Goal: Check status: Check status

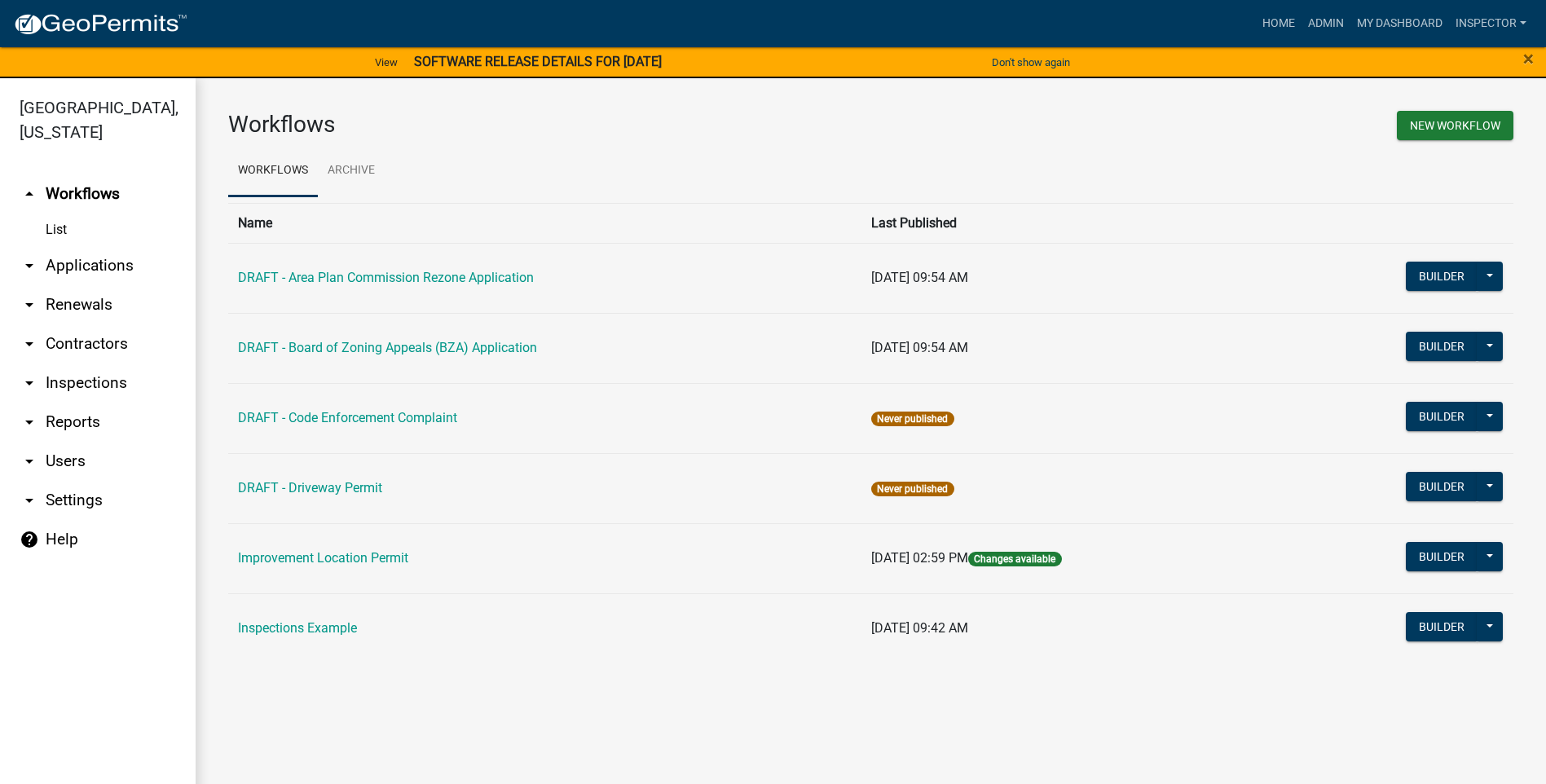
click at [108, 258] on link "arrow_drop_down Applications" at bounding box center [97, 266] width 196 height 39
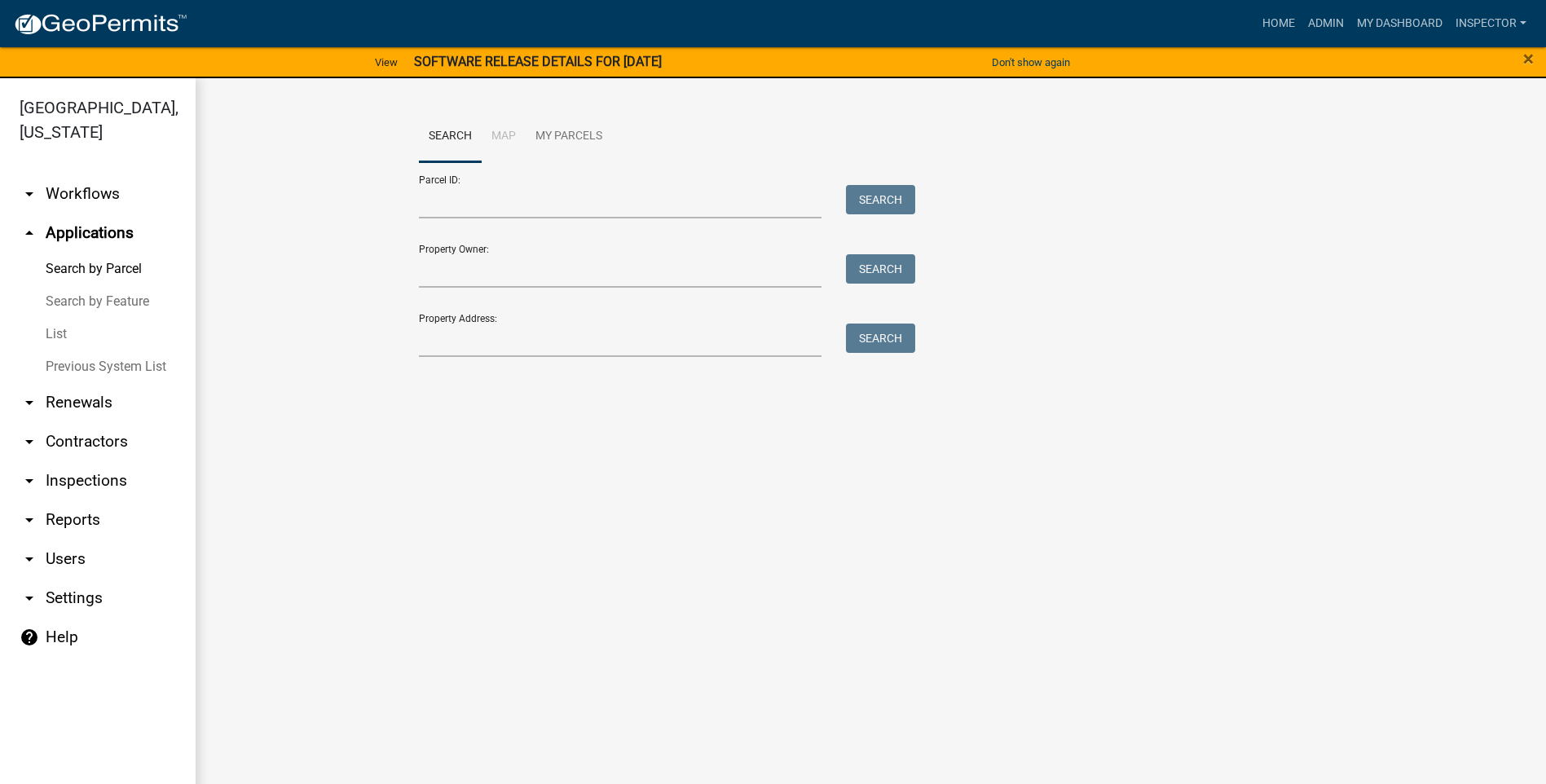
click at [53, 333] on link "List" at bounding box center [97, 334] width 196 height 32
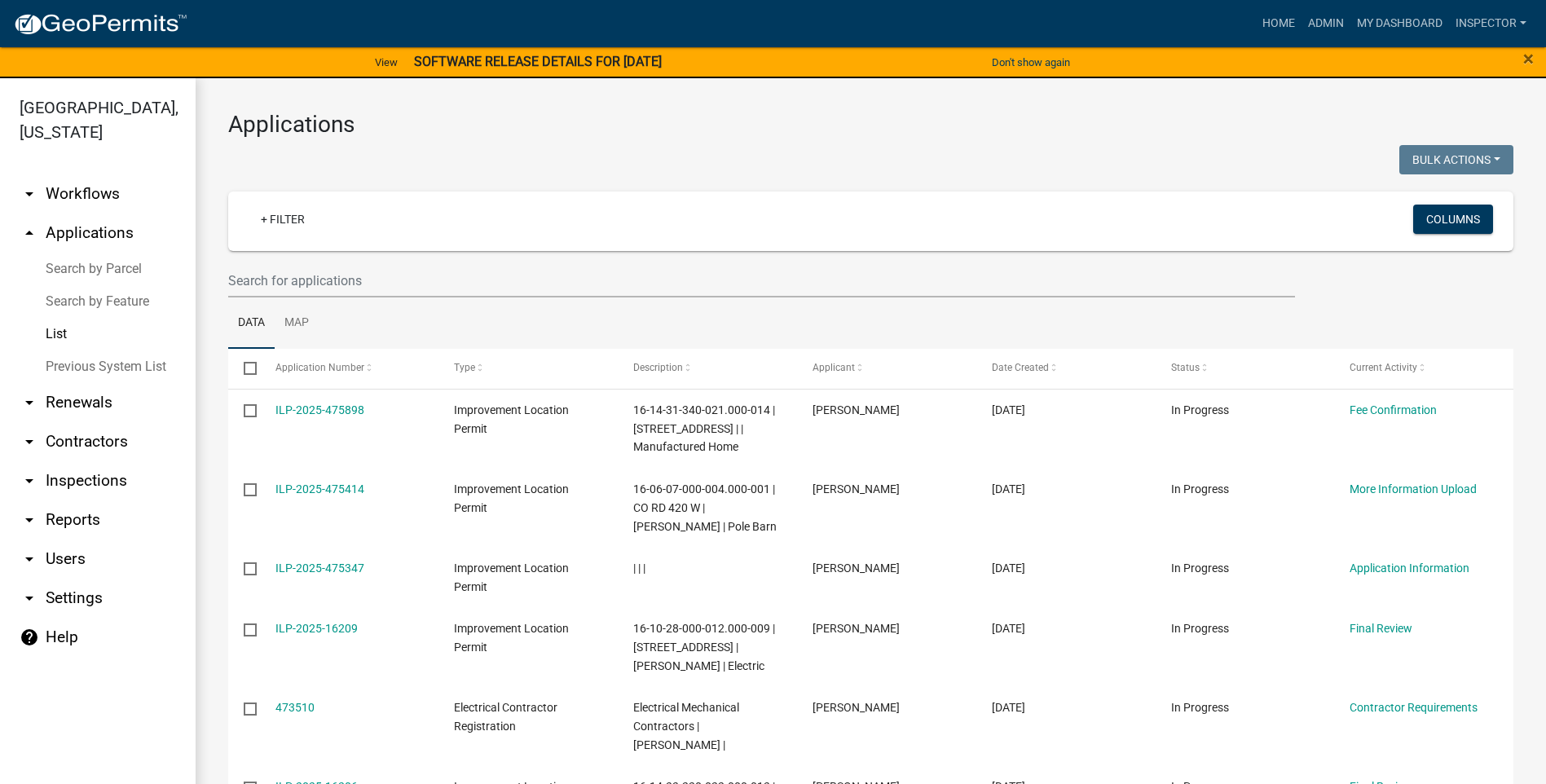
click at [380, 229] on div "+ Filter" at bounding box center [659, 220] width 847 height 33
click at [380, 283] on input "text" at bounding box center [761, 280] width 1067 height 33
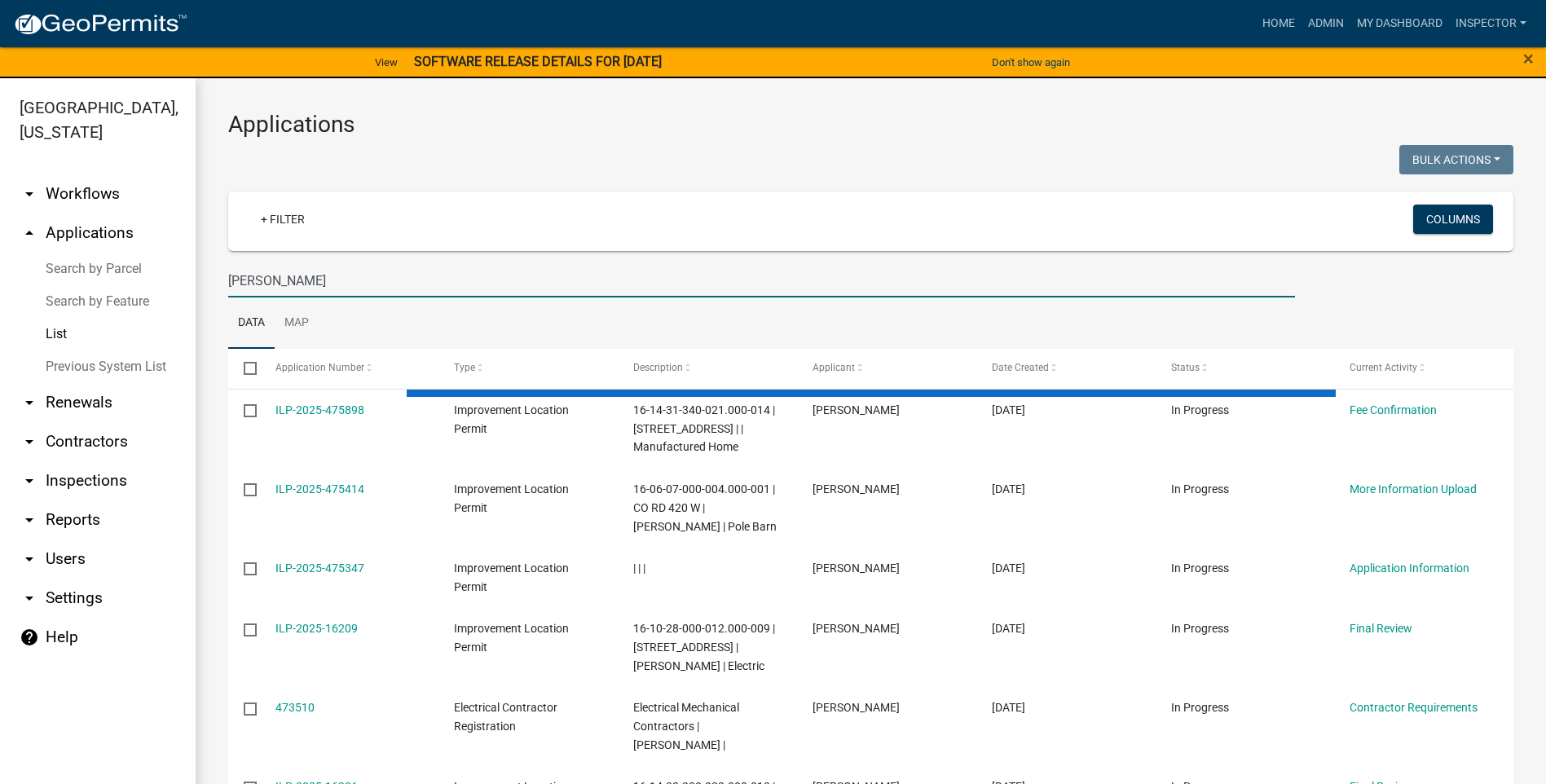
type input "[PERSON_NAME]"
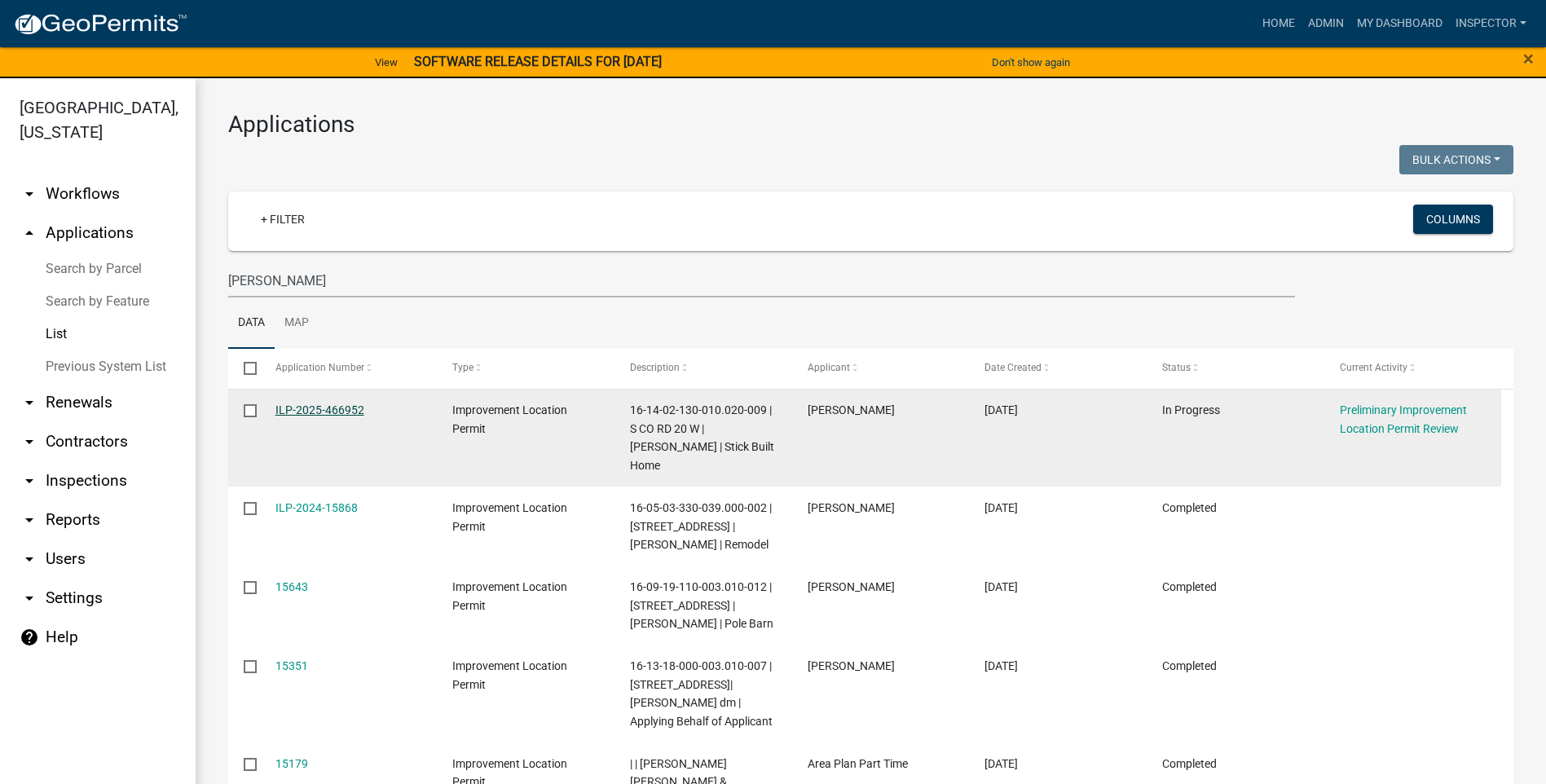
click at [303, 407] on link "ILP-2025-466952" at bounding box center [319, 409] width 89 height 13
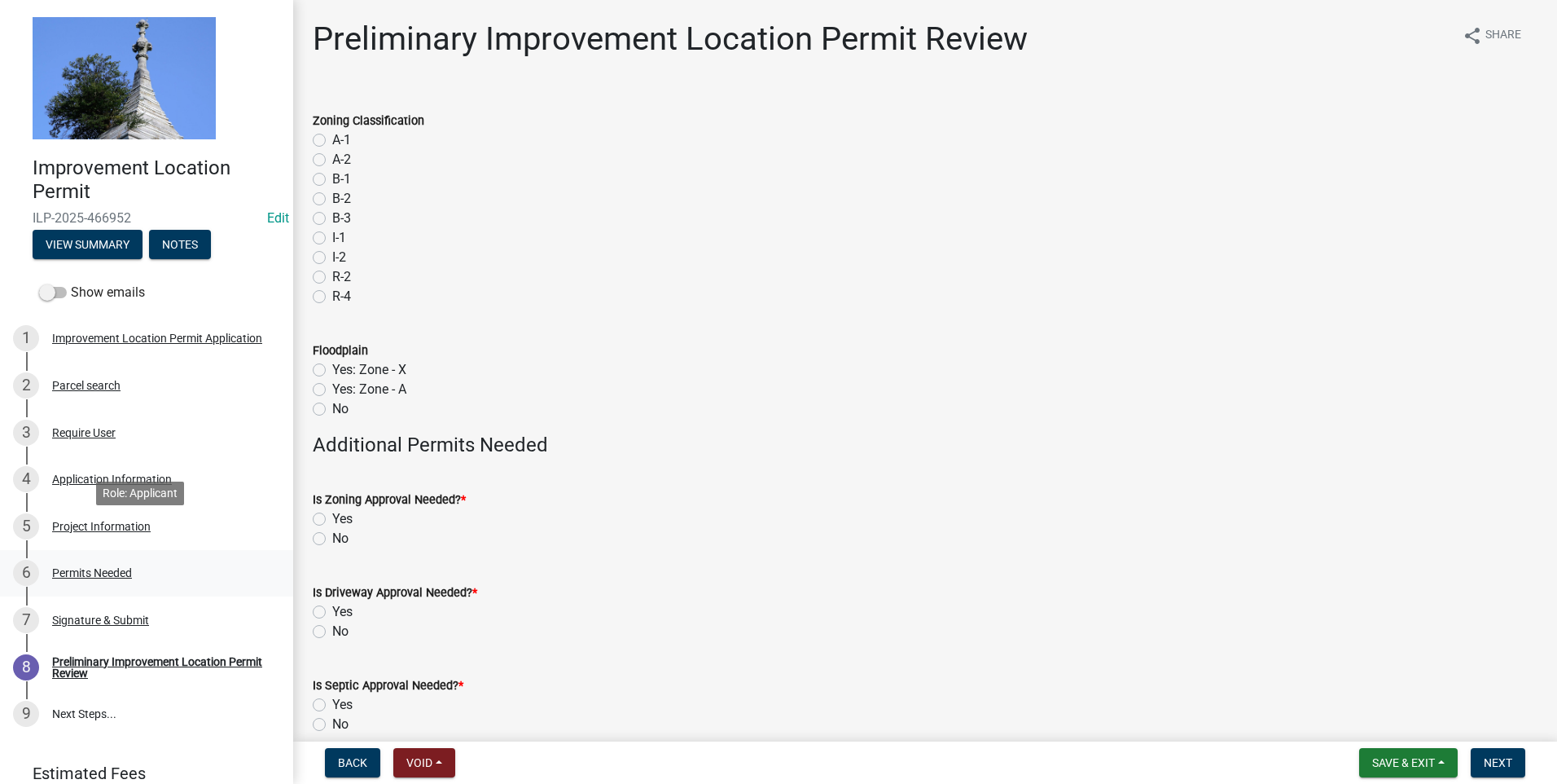
scroll to position [69, 0]
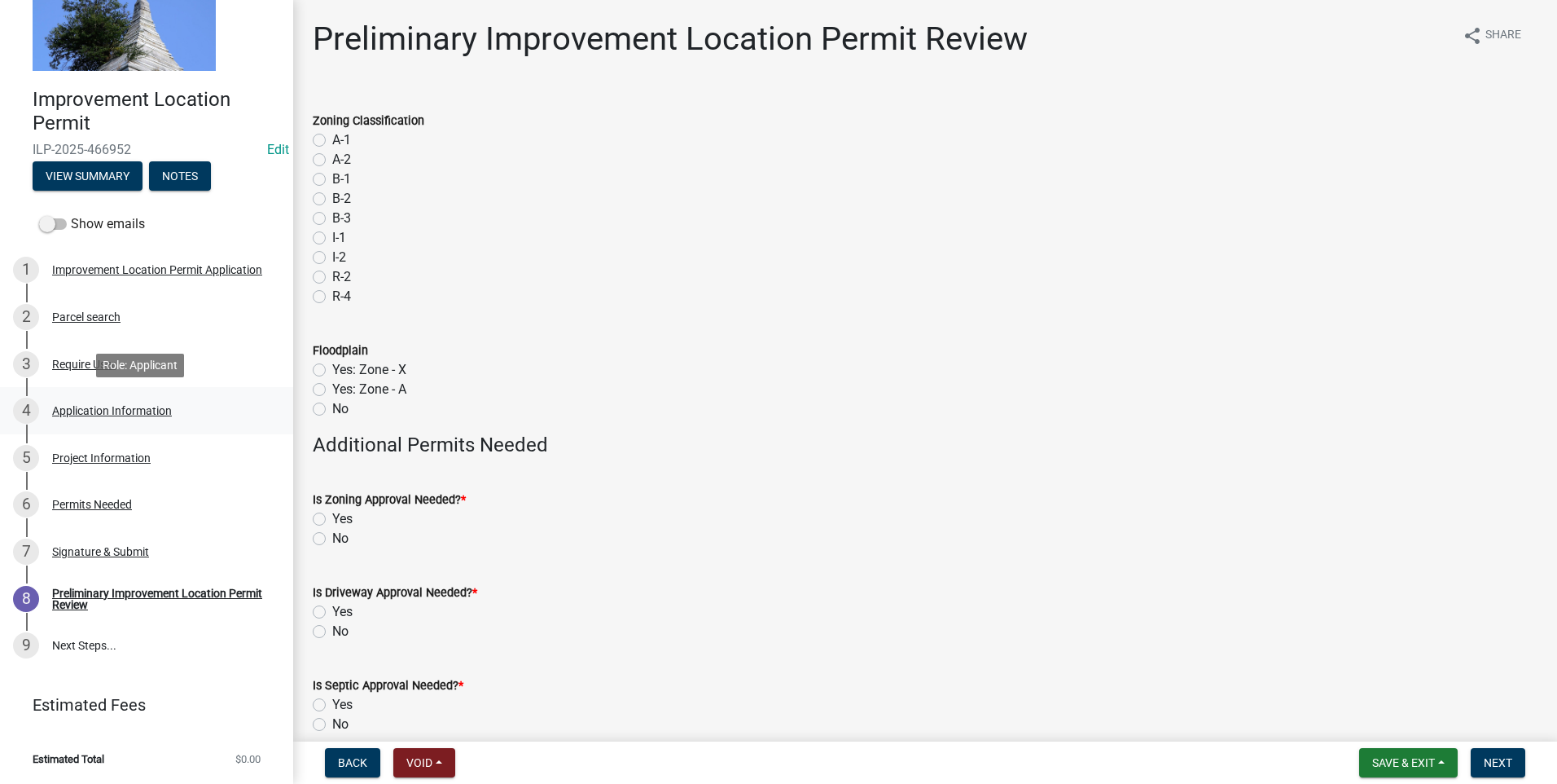
click at [106, 410] on div "Application Information" at bounding box center [112, 410] width 119 height 11
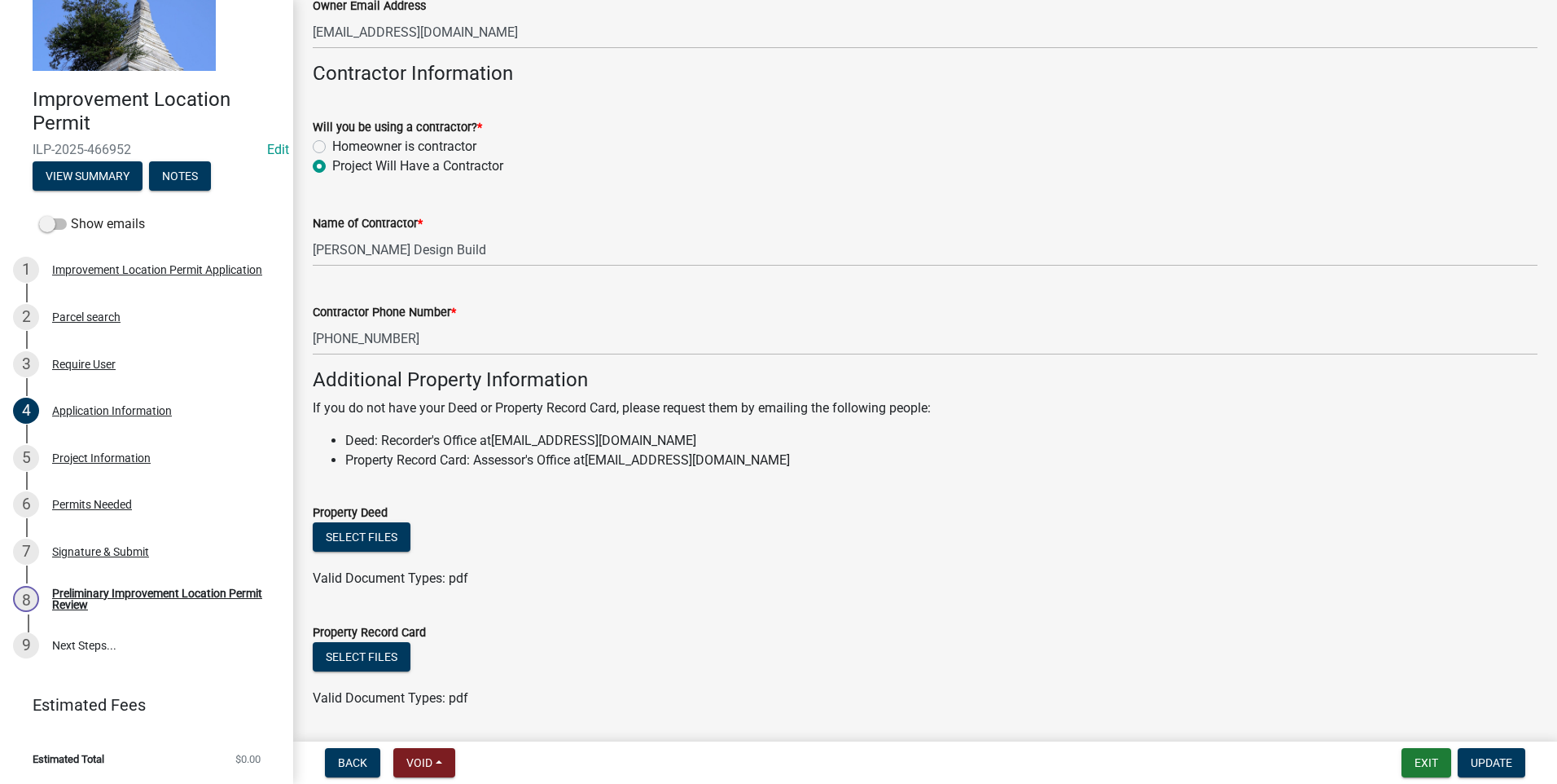
scroll to position [888, 0]
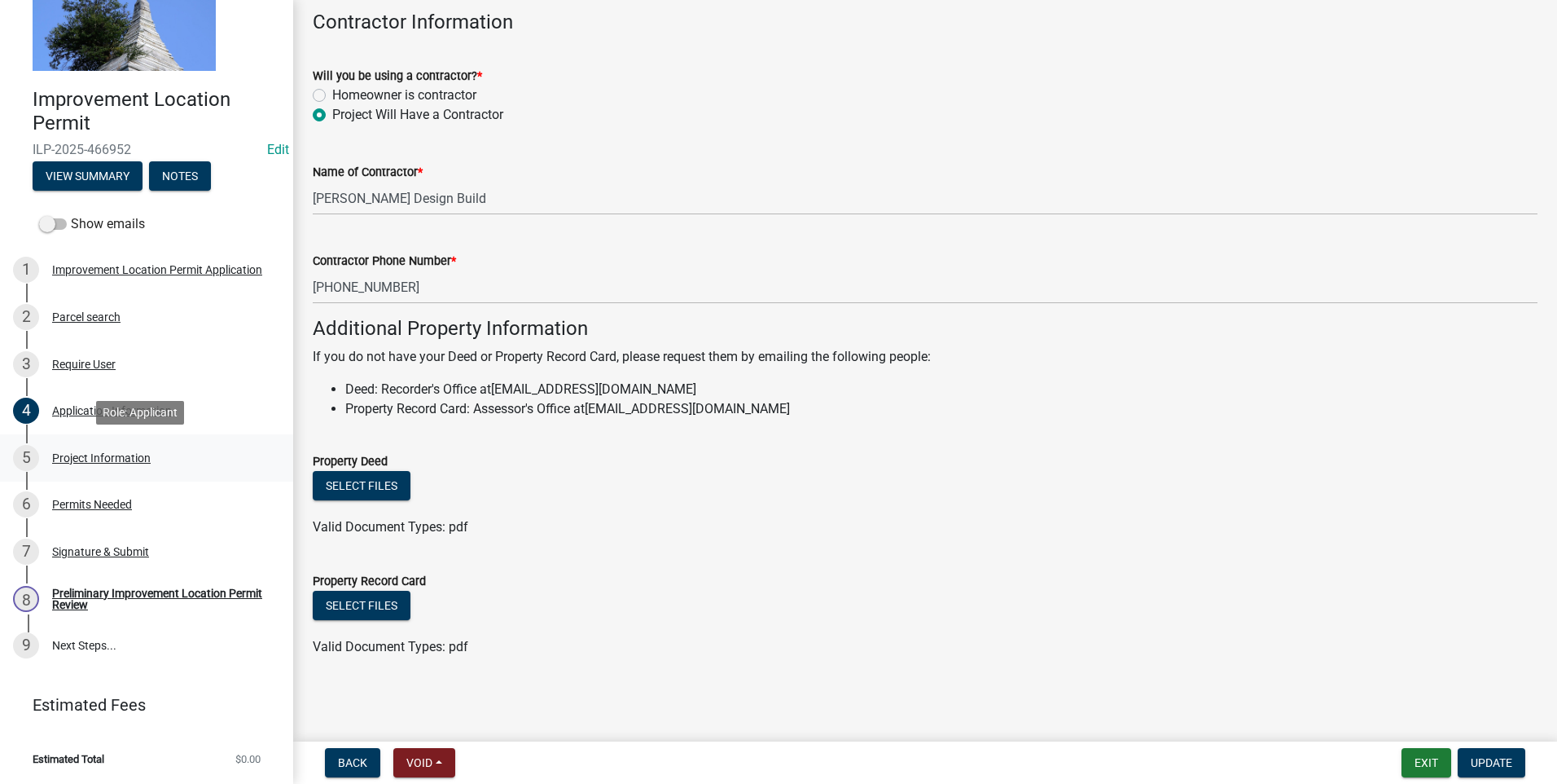
click at [105, 459] on div "Project Information" at bounding box center [102, 457] width 98 height 11
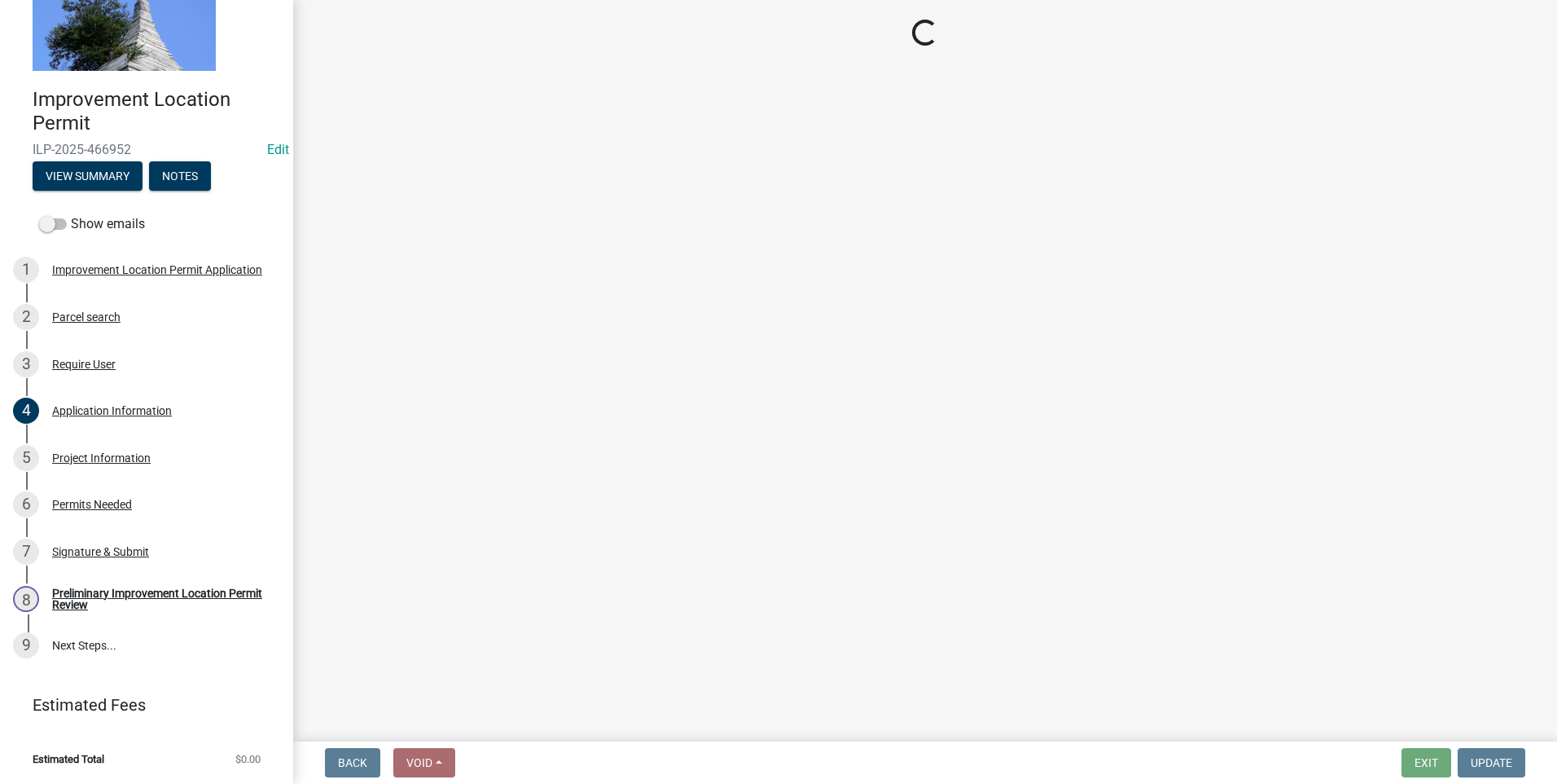
select select "9d64ea5b-356b-46b9-9003-cd08e8d798e4"
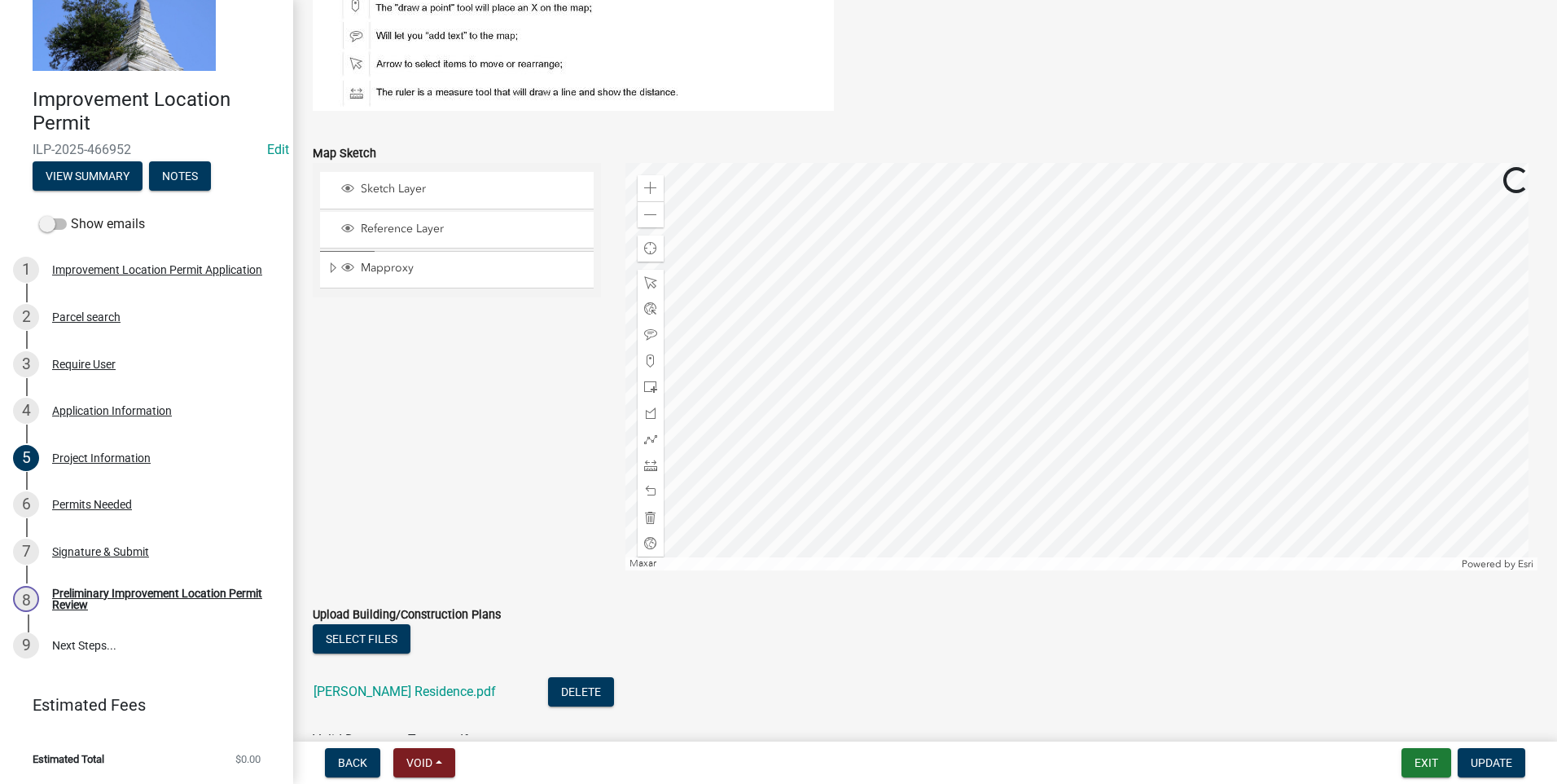
scroll to position [1408, 0]
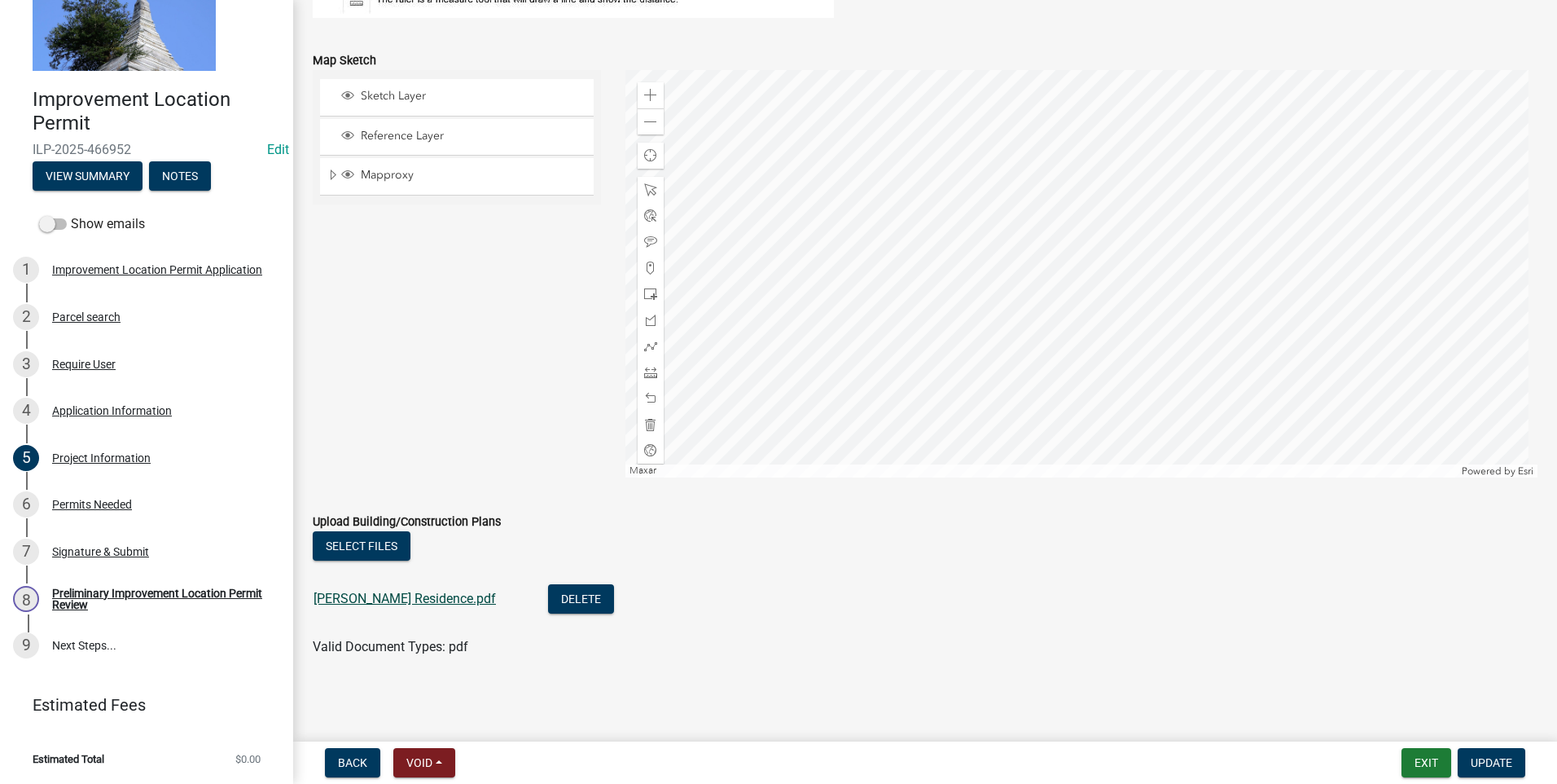
click at [348, 598] on link "[PERSON_NAME] Residence.pdf" at bounding box center [405, 599] width 183 height 15
click at [70, 411] on div "Application Information" at bounding box center [112, 410] width 119 height 11
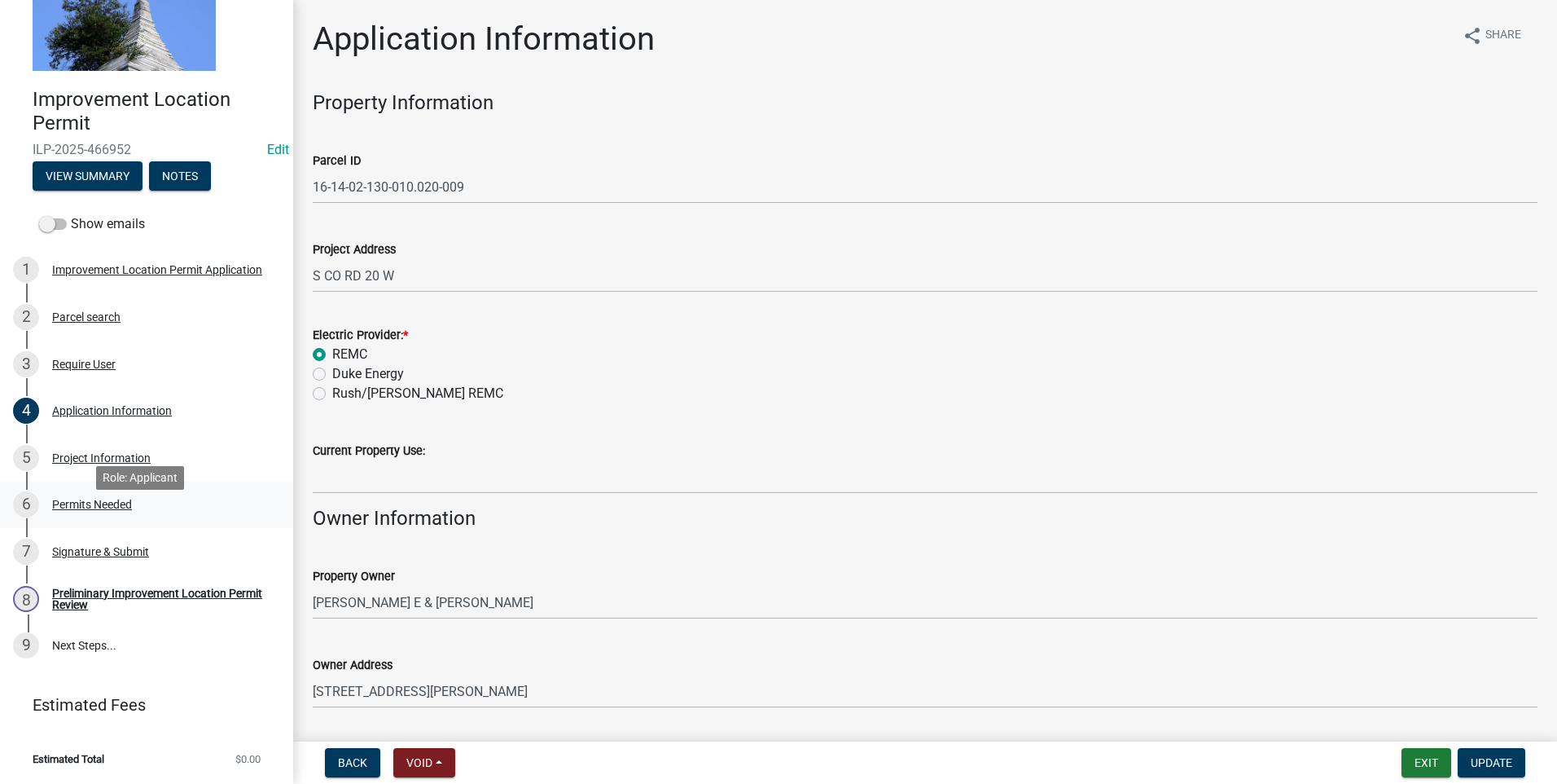
scroll to position [0, 0]
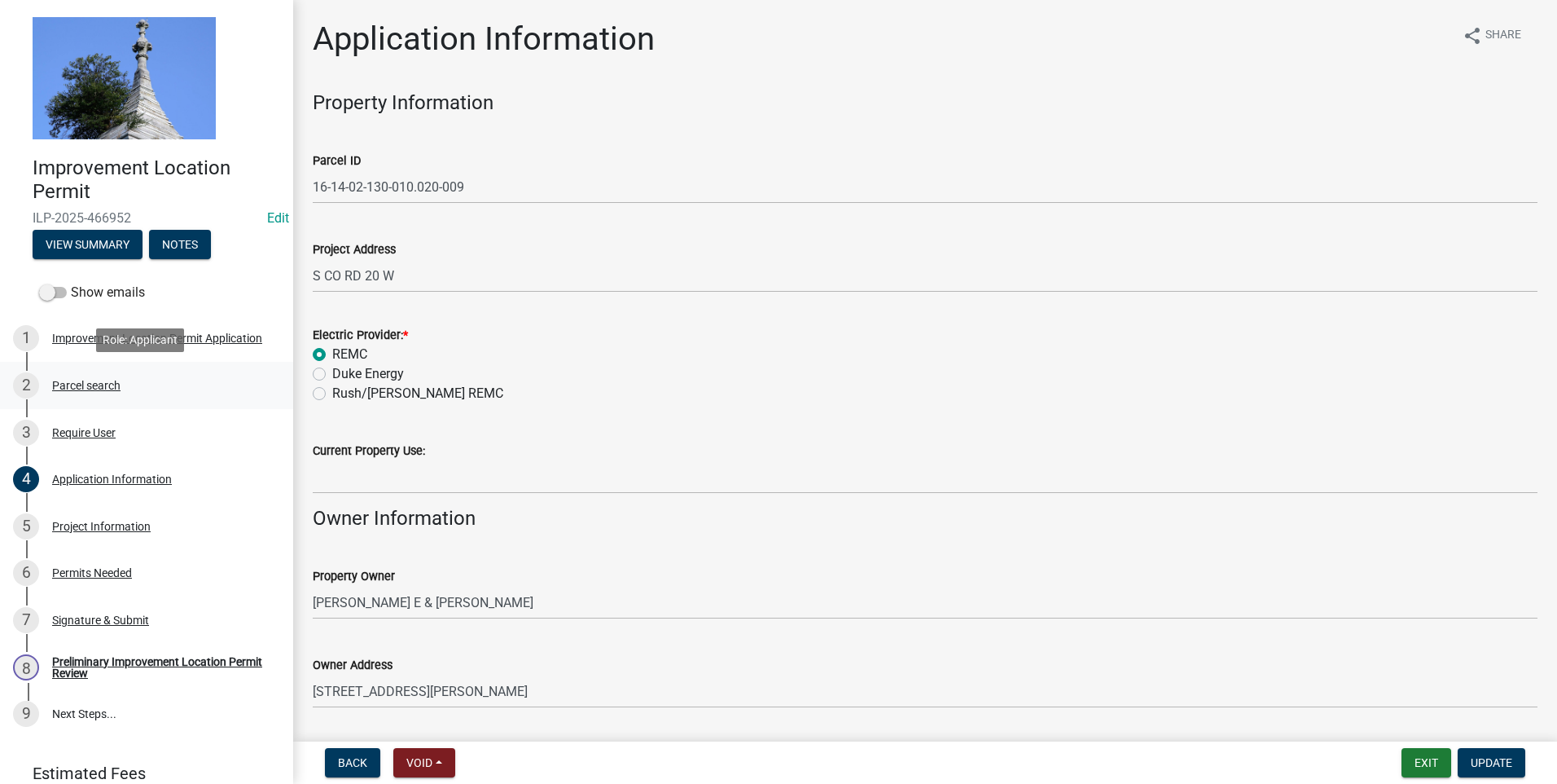
click at [91, 384] on div "Parcel search" at bounding box center [86, 384] width 69 height 11
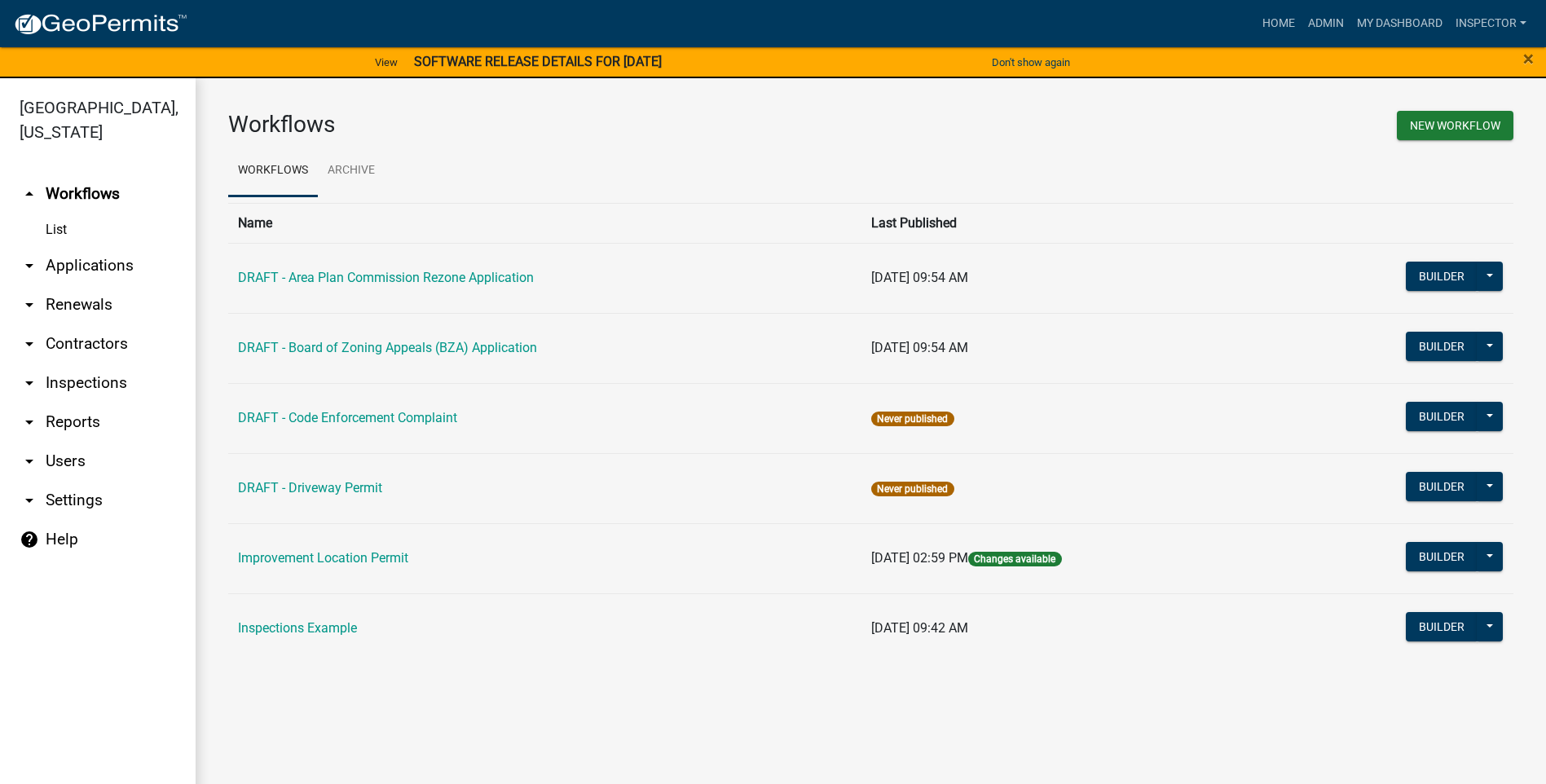
click at [63, 232] on link "List" at bounding box center [97, 229] width 196 height 32
click at [73, 265] on link "arrow_drop_down Applications" at bounding box center [97, 266] width 196 height 39
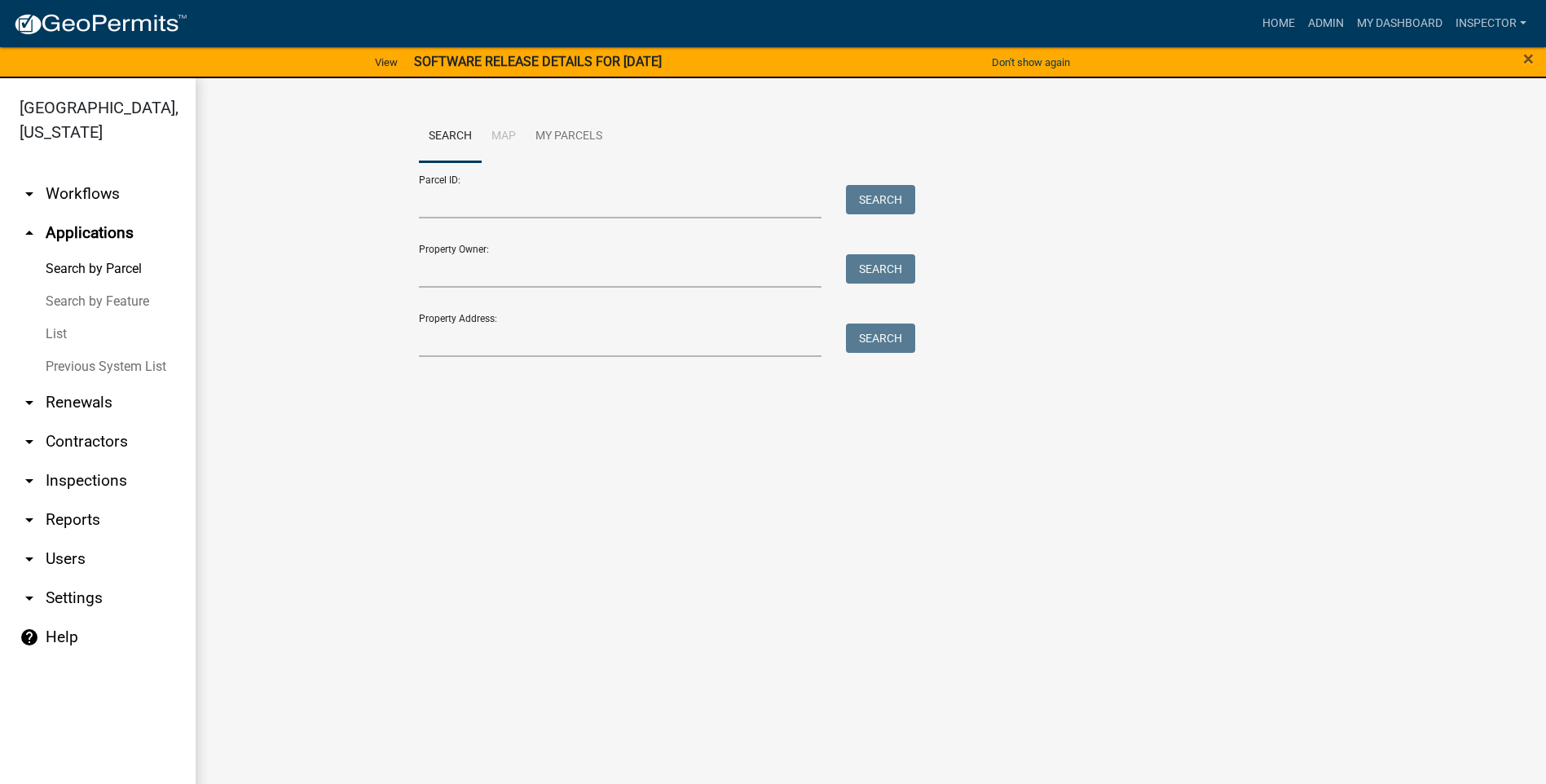
click at [52, 333] on link "List" at bounding box center [97, 334] width 196 height 32
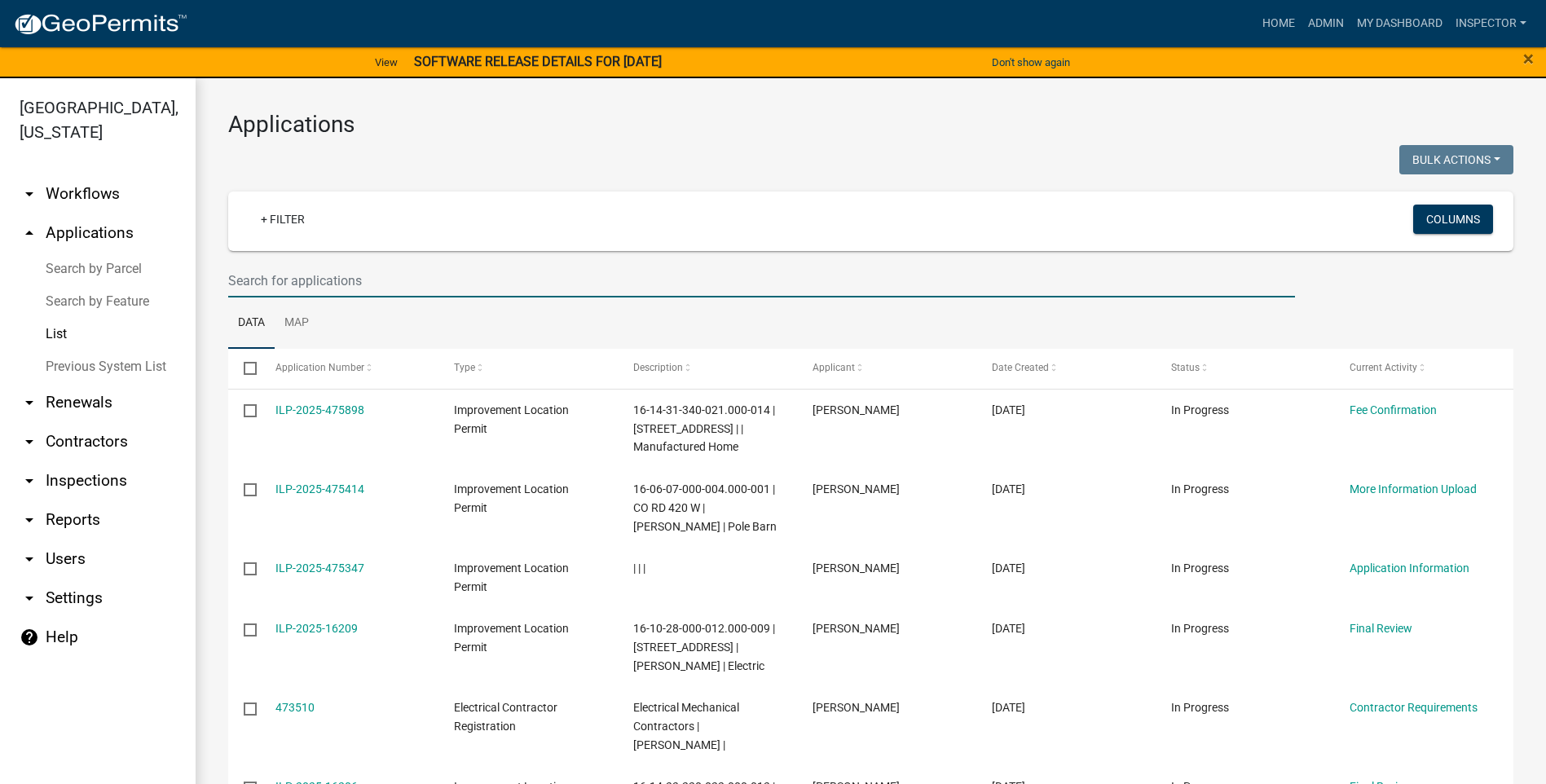
click at [383, 281] on input "text" at bounding box center [761, 280] width 1067 height 33
type input "[PERSON_NAME]"
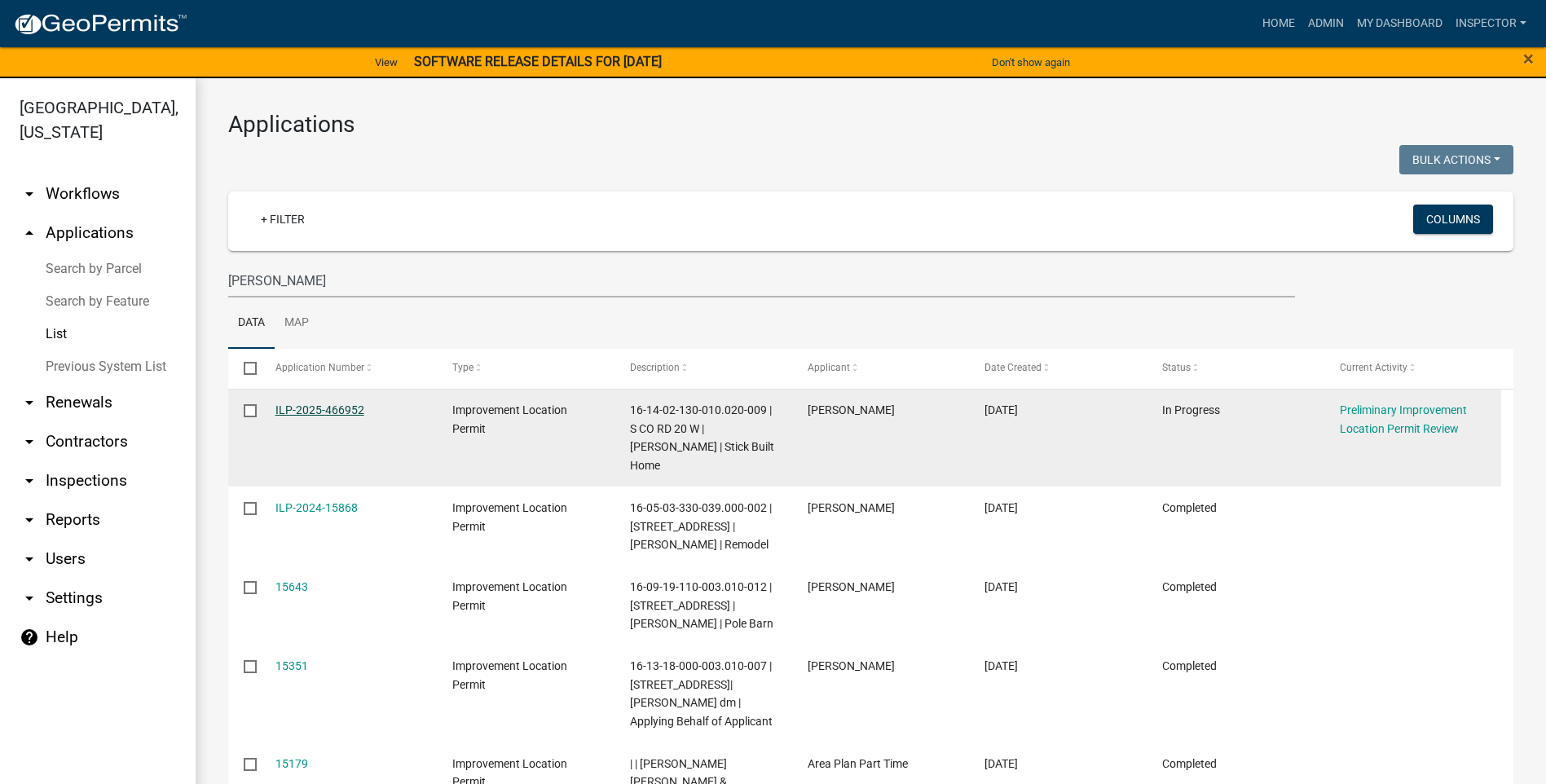
click at [302, 411] on link "ILP-2025-466952" at bounding box center [319, 409] width 89 height 13
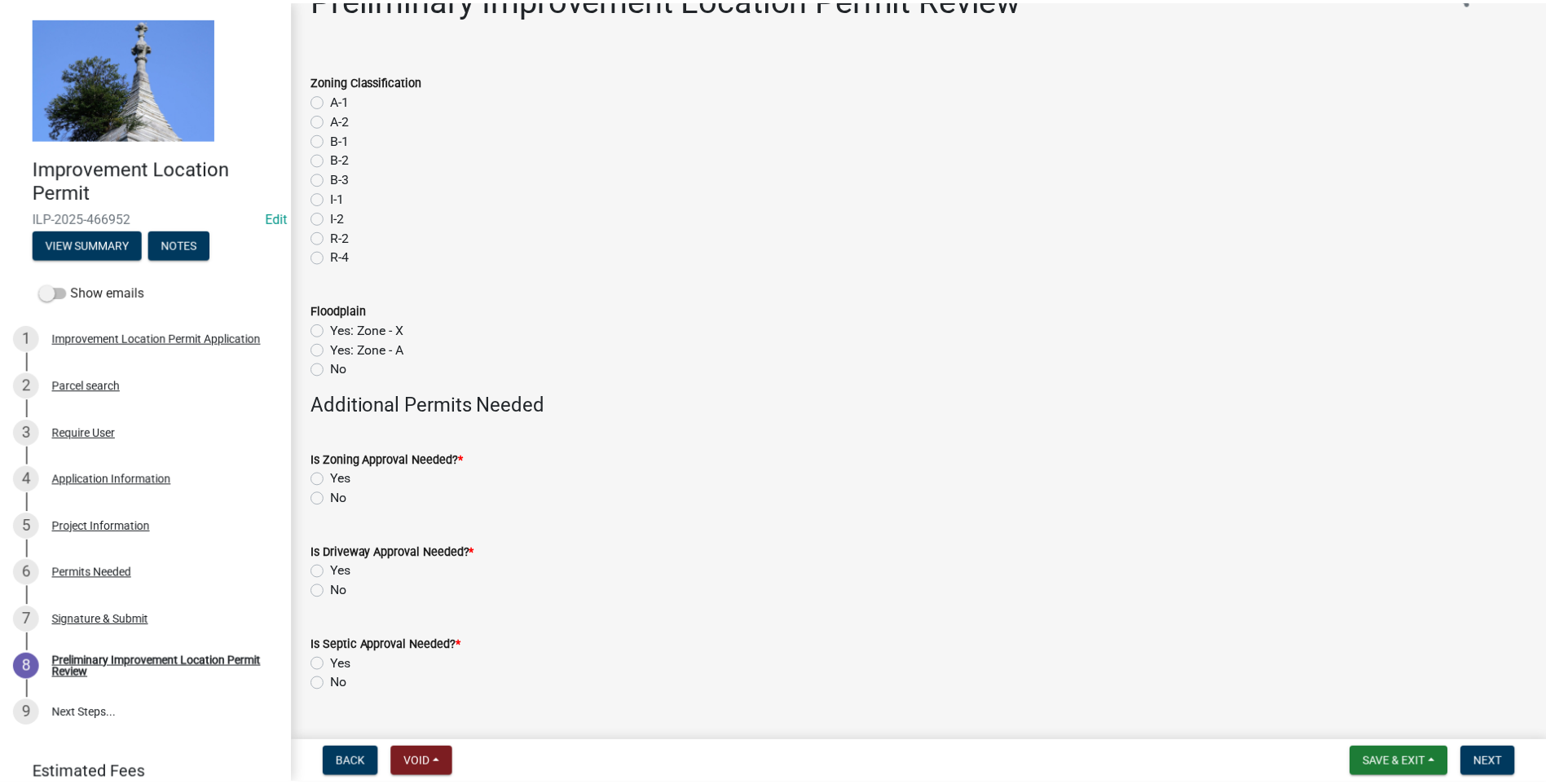
scroll to position [77, 0]
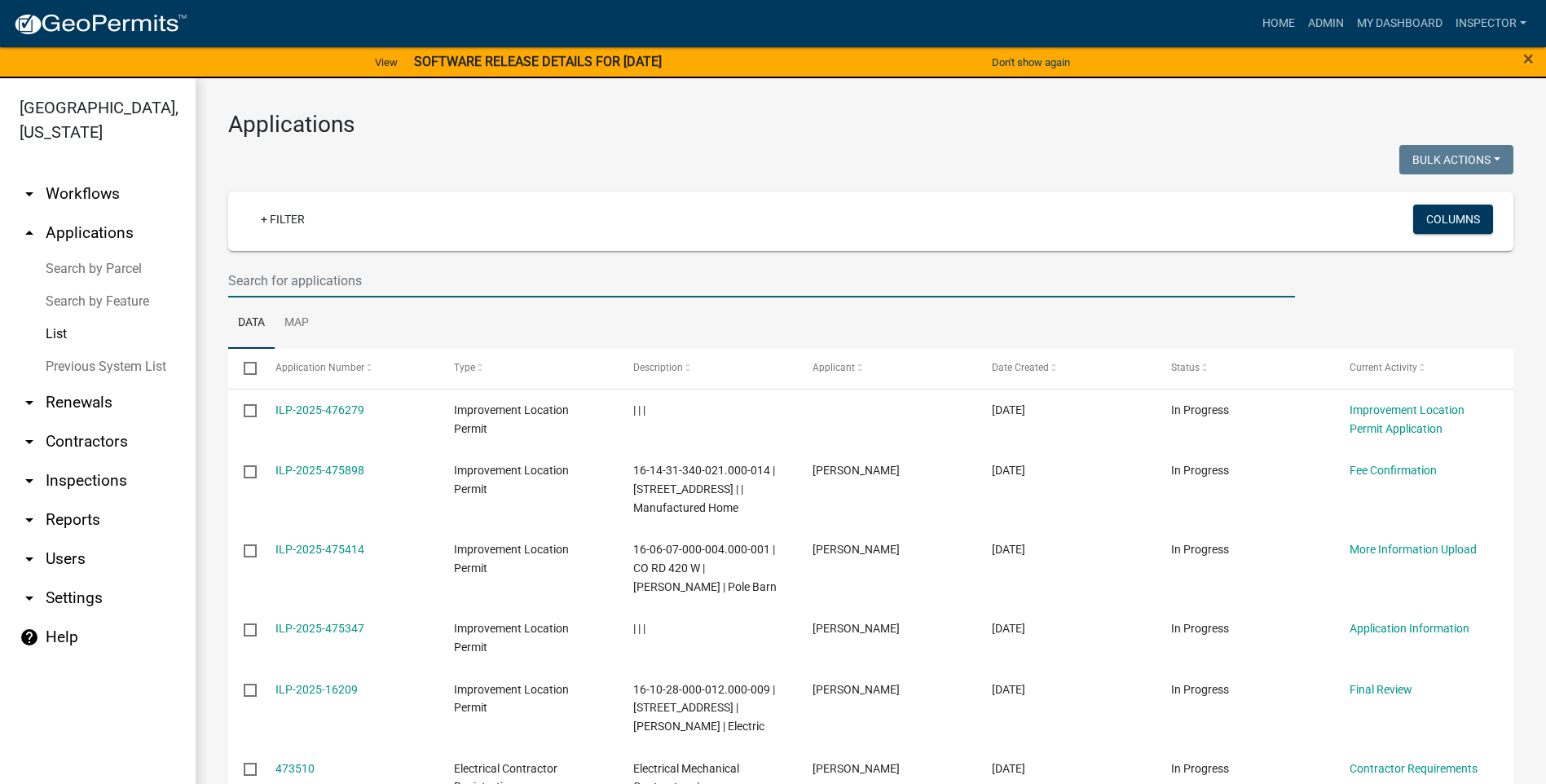
click at [373, 279] on input "text" at bounding box center [761, 280] width 1067 height 33
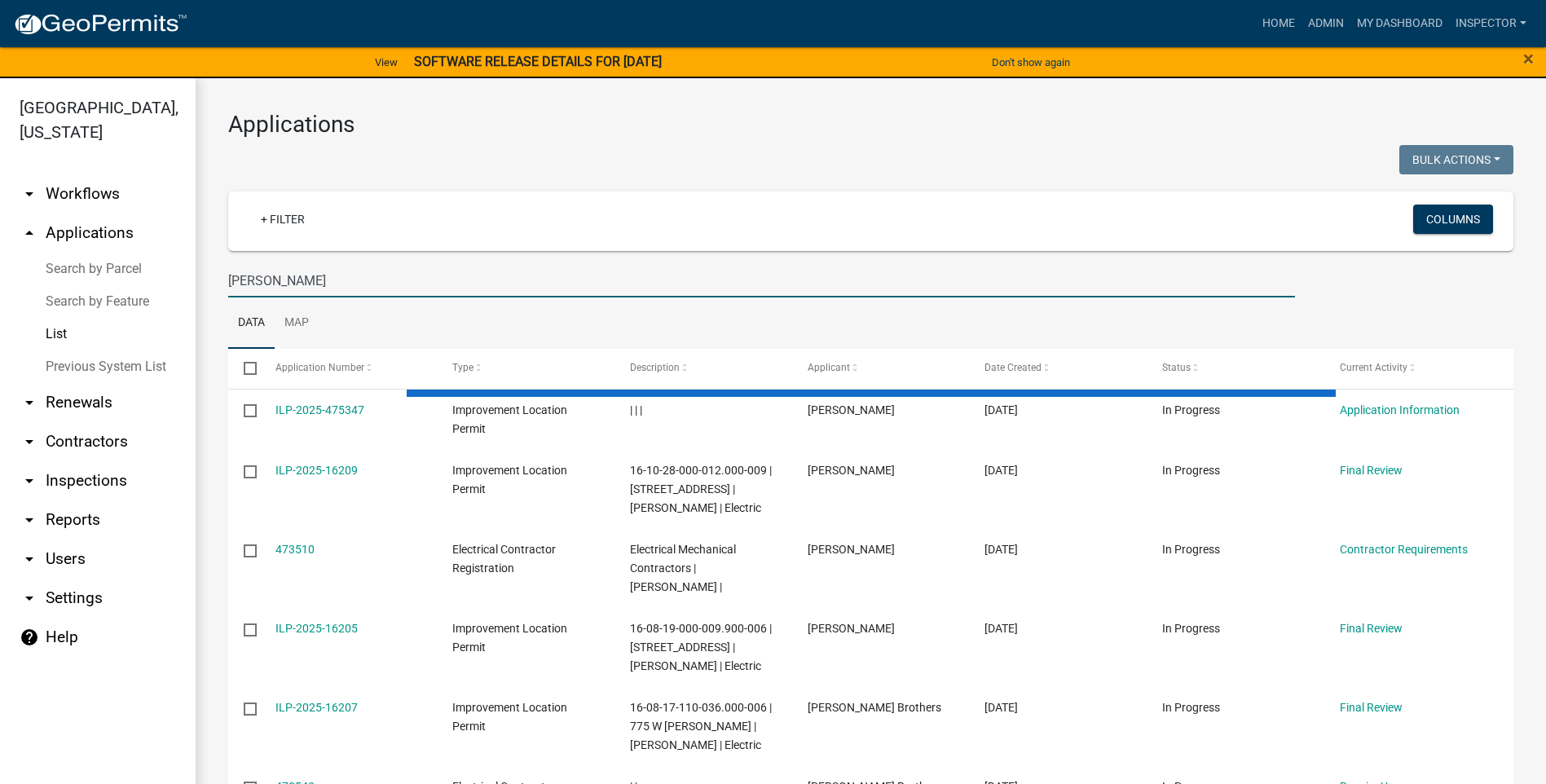
type input "[PERSON_NAME]"
